Goal: Task Accomplishment & Management: Manage account settings

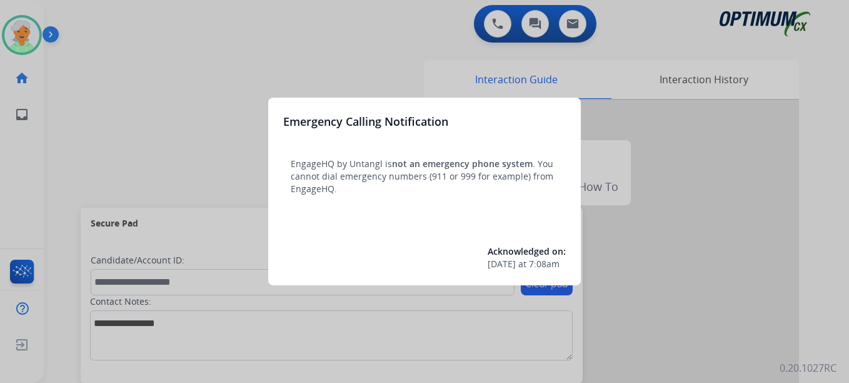
click at [23, 36] on div at bounding box center [424, 191] width 849 height 383
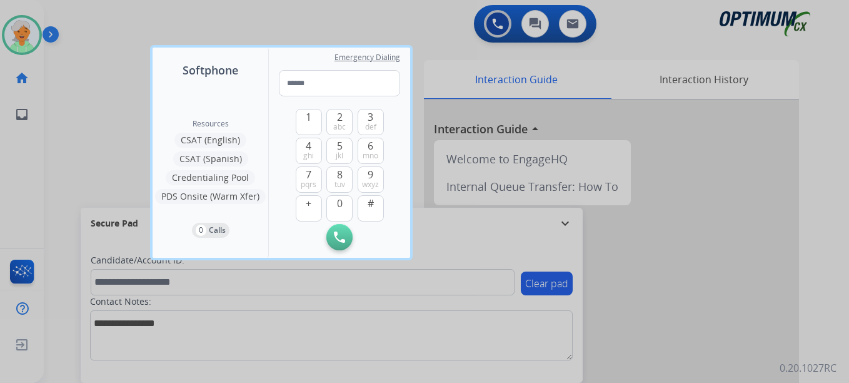
click at [23, 36] on div at bounding box center [424, 191] width 849 height 383
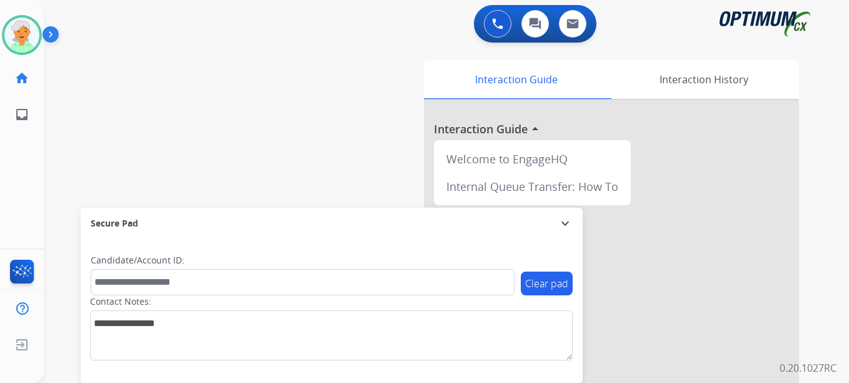
click at [23, 36] on img at bounding box center [21, 35] width 35 height 35
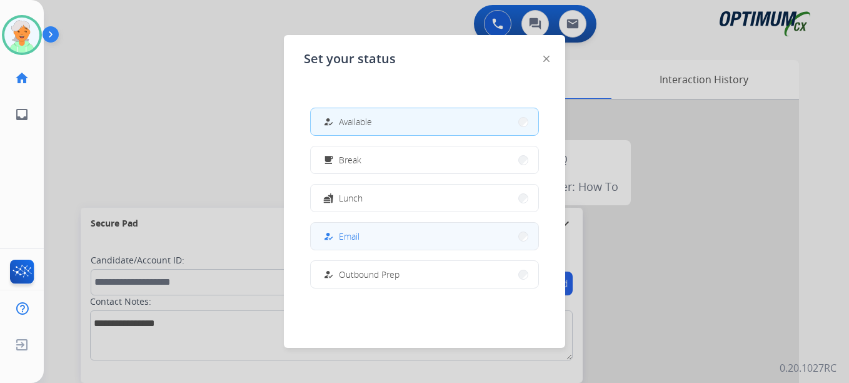
click at [354, 233] on span "Email" at bounding box center [349, 235] width 21 height 13
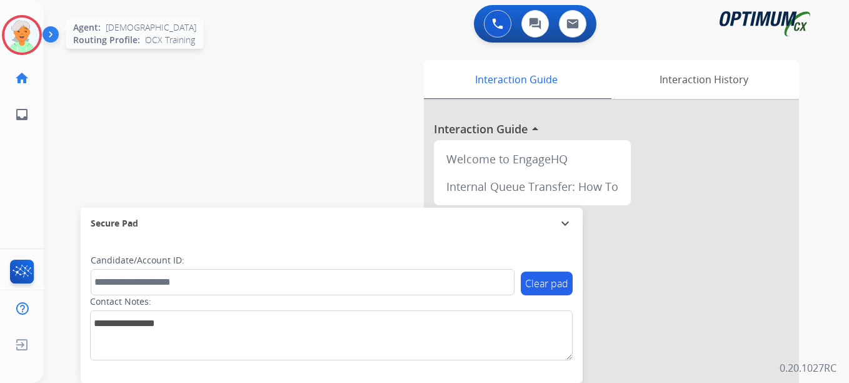
click at [26, 38] on img at bounding box center [21, 35] width 35 height 35
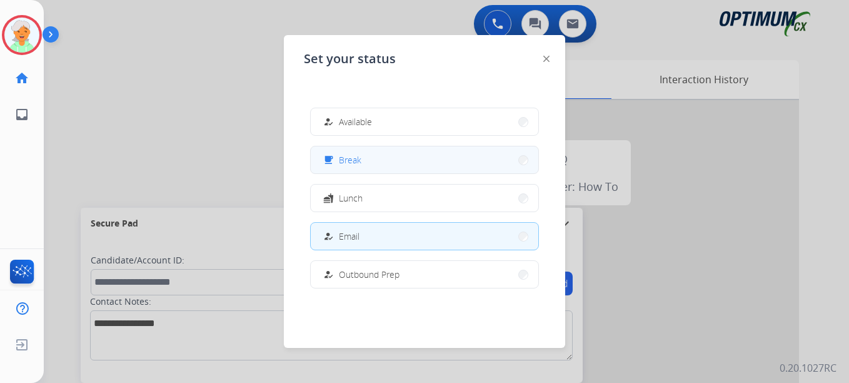
click at [364, 162] on button "free_breakfast Break" at bounding box center [425, 159] width 228 height 27
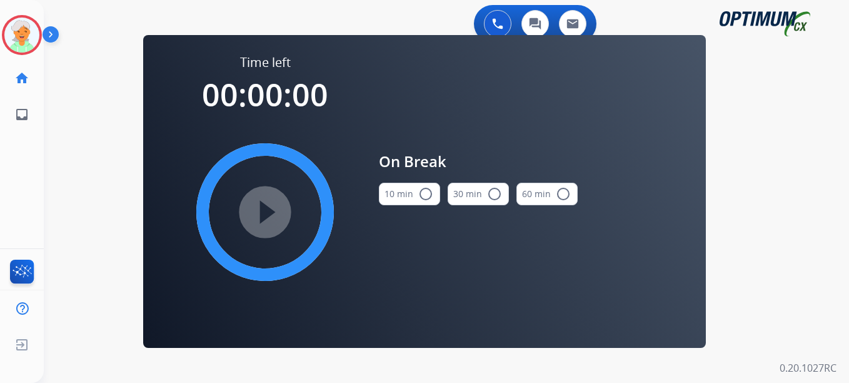
click at [421, 197] on mat-icon "radio_button_unchecked" at bounding box center [425, 193] width 15 height 15
click at [273, 210] on mat-icon "play_circle_filled" at bounding box center [265, 211] width 15 height 15
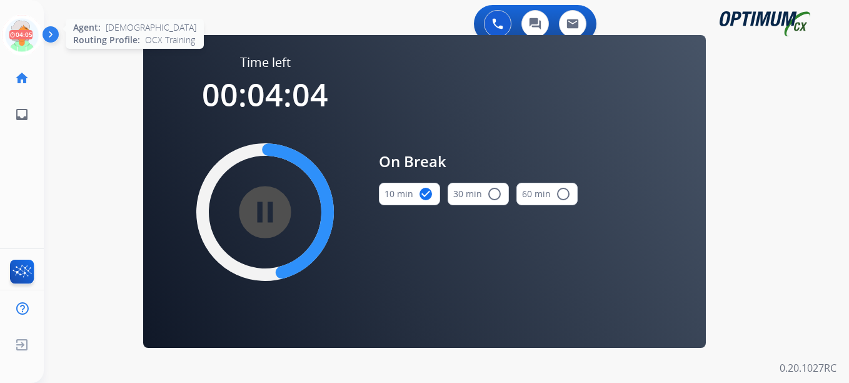
click at [31, 28] on icon at bounding box center [22, 35] width 41 height 41
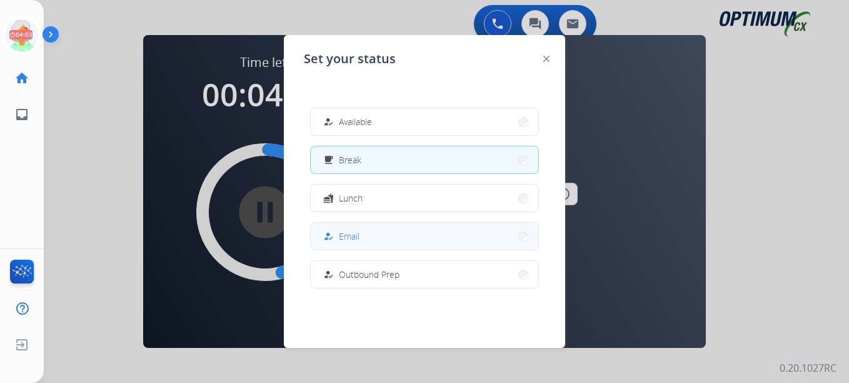
click at [378, 234] on button "how_to_reg Email" at bounding box center [425, 236] width 228 height 27
